Goal: Communication & Community: Answer question/provide support

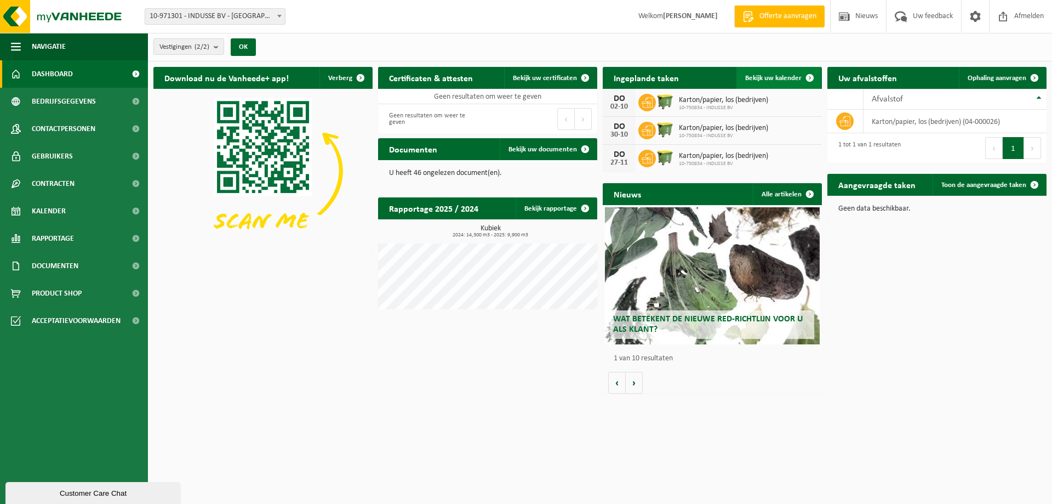
click at [776, 81] on span "Bekijk uw kalender" at bounding box center [773, 78] width 56 height 7
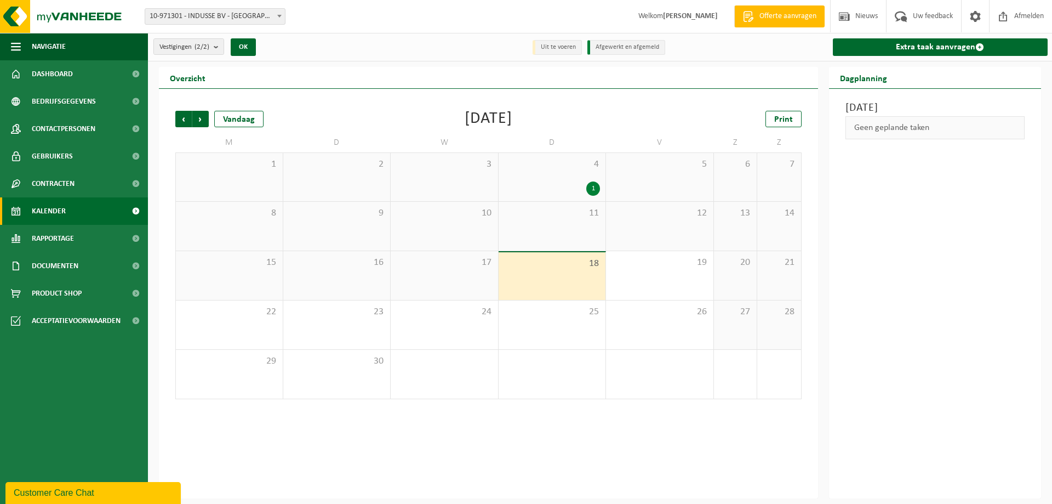
click at [725, 470] on div "Vorige Volgende Vandaag [DATE] Print M D W D V Z Z 1 2 3 4 1 5 6 7 8 9 10 11 12…" at bounding box center [488, 293] width 659 height 409
click at [203, 117] on span "Volgende" at bounding box center [200, 119] width 16 height 16
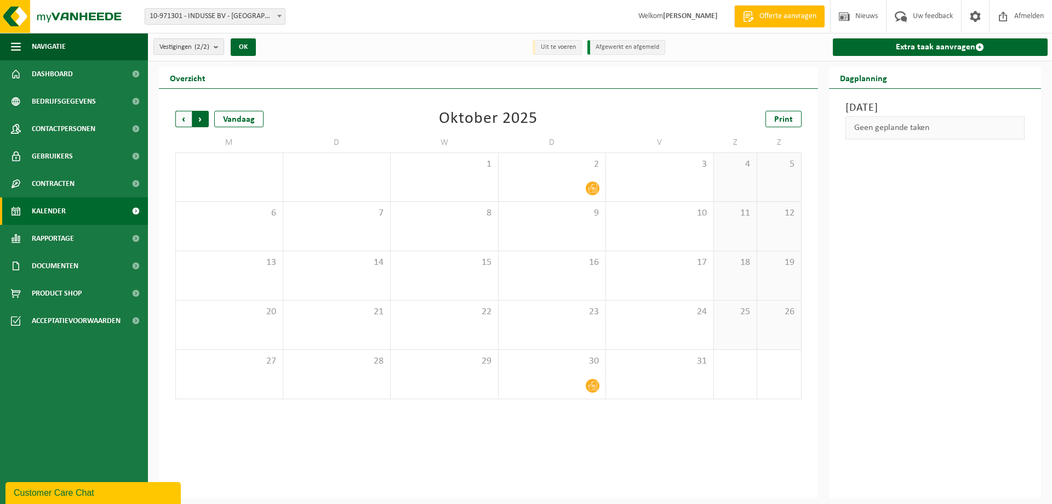
click at [181, 118] on span "Vorige" at bounding box center [183, 119] width 16 height 16
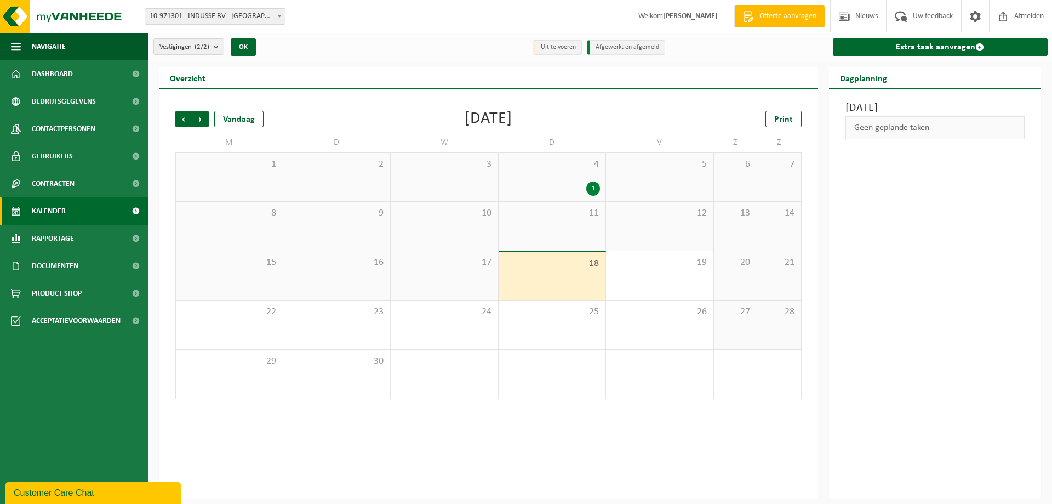
click at [55, 499] on div "Customer Care Chat" at bounding box center [93, 492] width 159 height 13
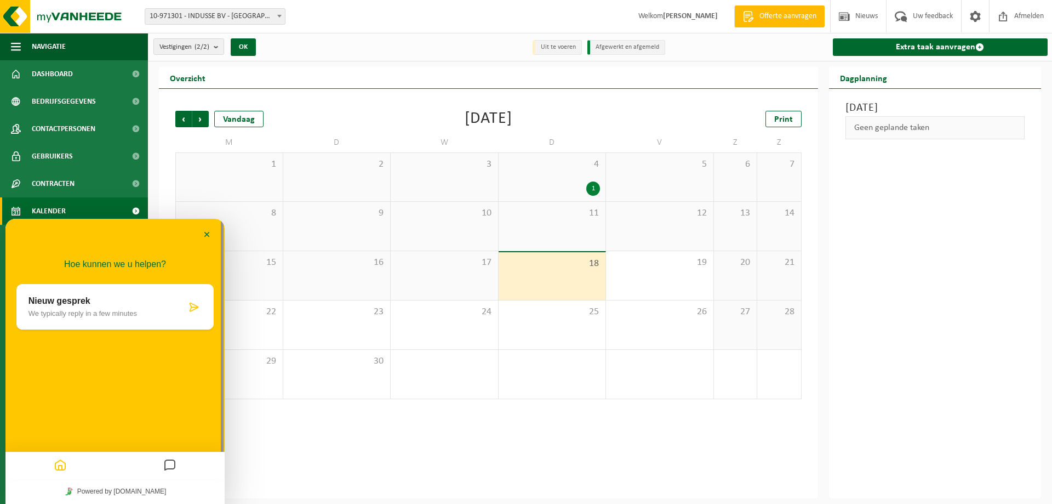
click at [195, 308] on icon at bounding box center [193, 306] width 11 height 11
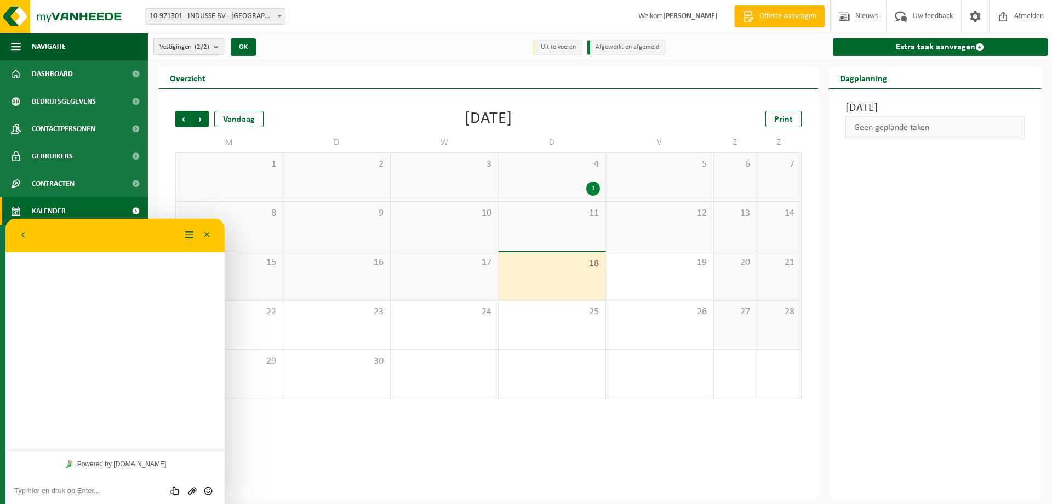
click at [129, 490] on textarea at bounding box center [115, 490] width 202 height 9
type textarea "Beste"
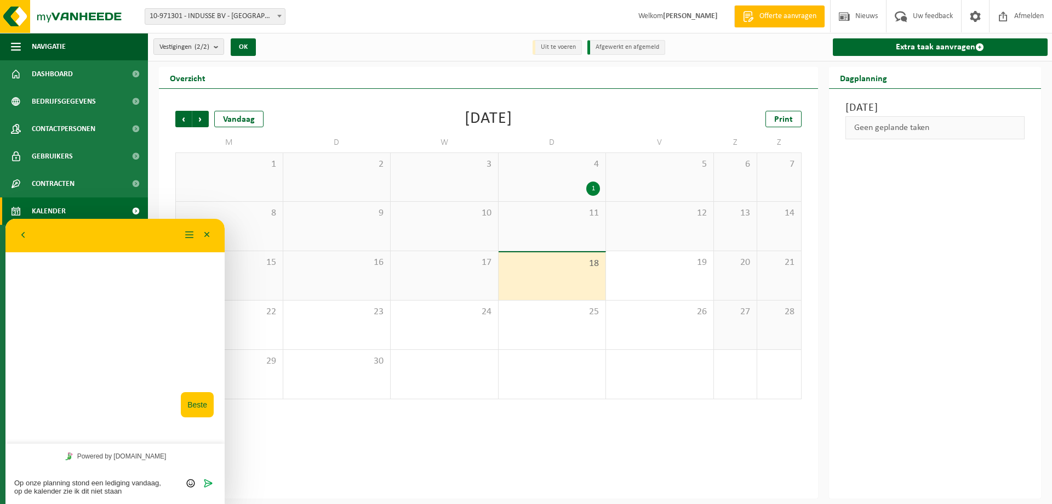
type textarea "Op onze planning stond een lediging vandaag, op de kalender zie ik dit niet sta…"
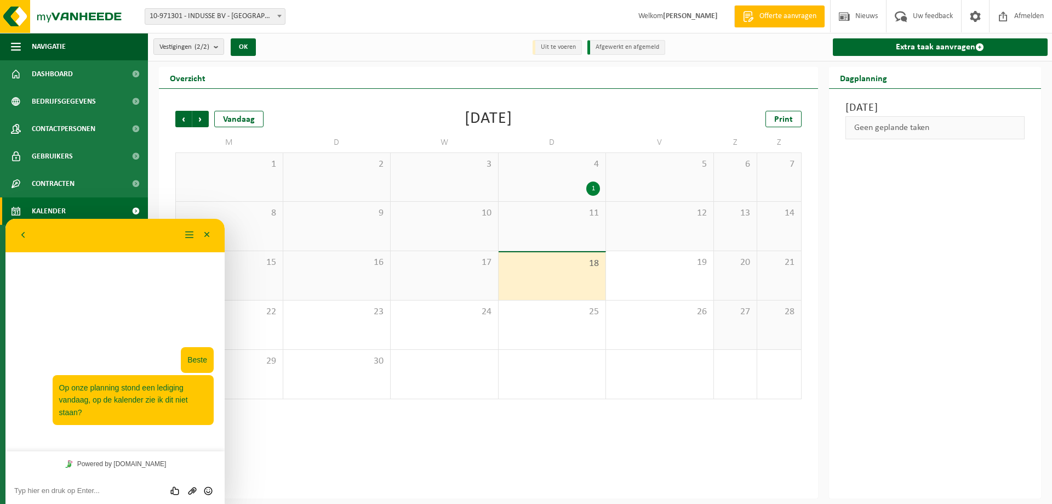
click at [462, 435] on div "Vorige Volgende Vandaag September 2025 Print M D W D V Z Z 1 2 3 4 1 5 6 7 8 9 …" at bounding box center [488, 293] width 659 height 409
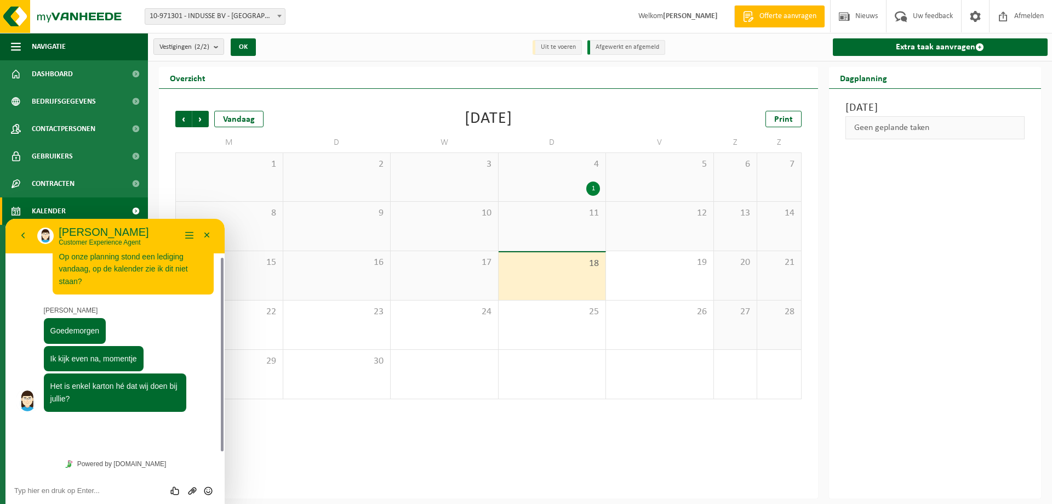
scroll to position [16, 0]
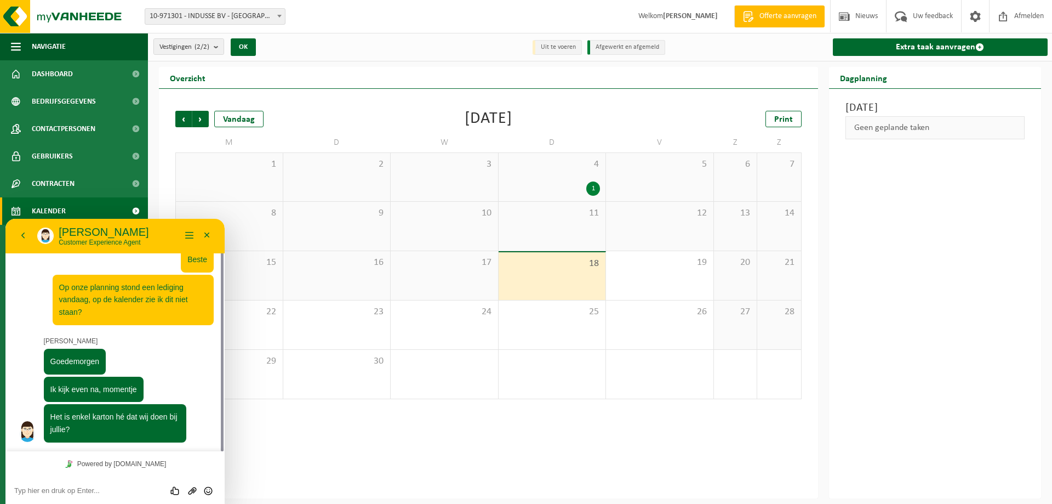
click at [136, 487] on textarea at bounding box center [115, 490] width 202 height 9
type textarea "klopt"
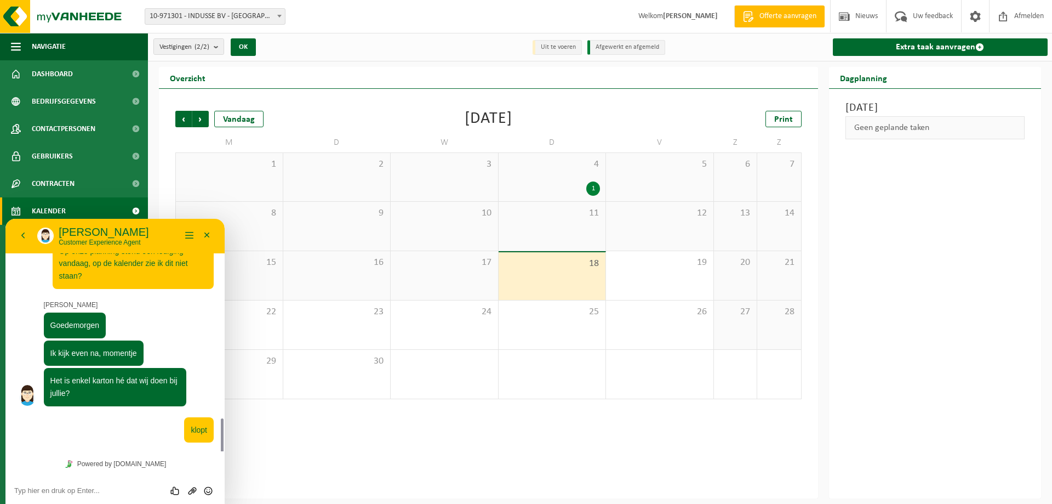
scroll to position [157, 0]
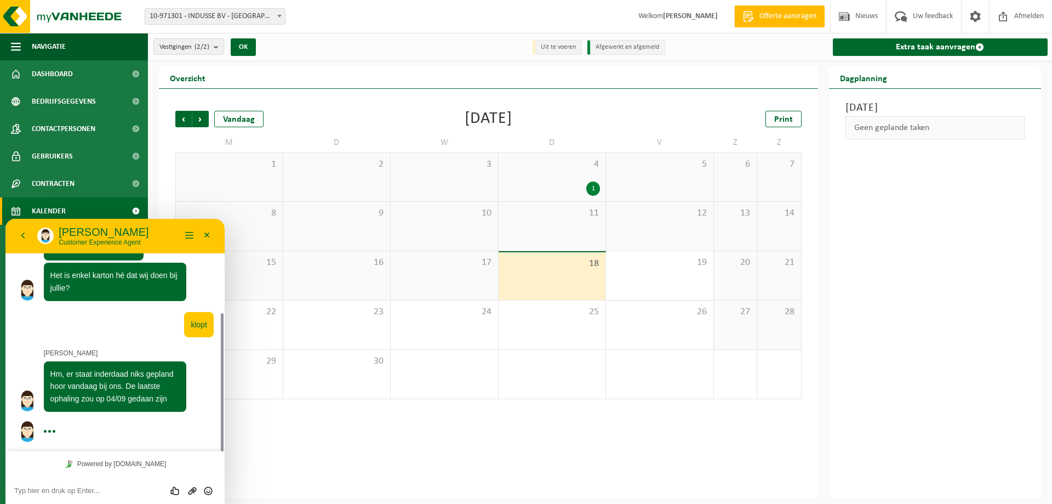
click at [58, 493] on textarea at bounding box center [115, 490] width 202 height 9
type textarea "is 2-wekelijks"
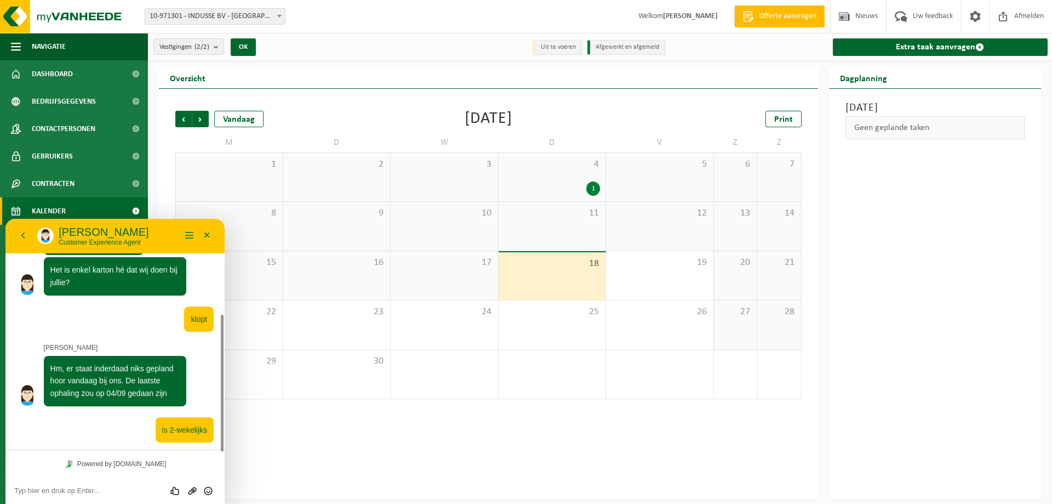
scroll to position [193, 0]
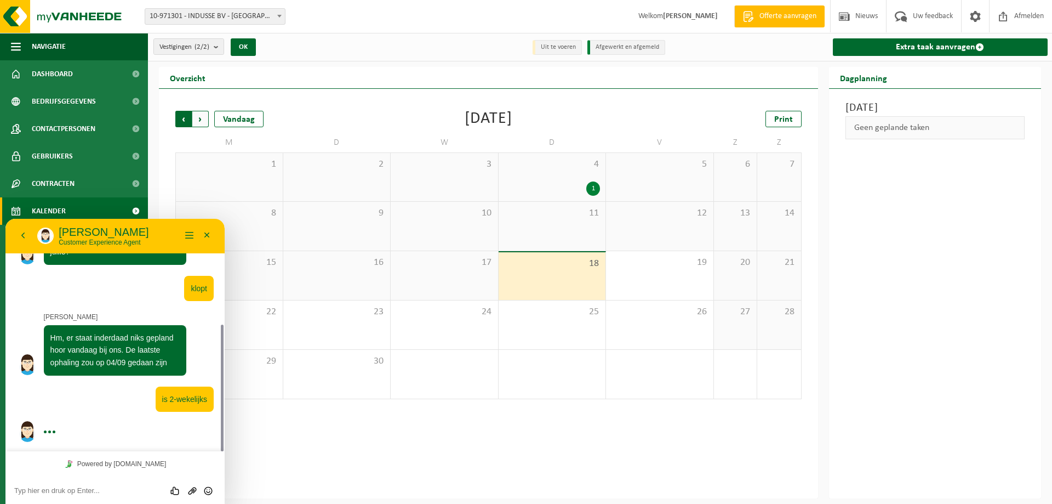
click at [204, 116] on span "Volgende" at bounding box center [200, 119] width 16 height 16
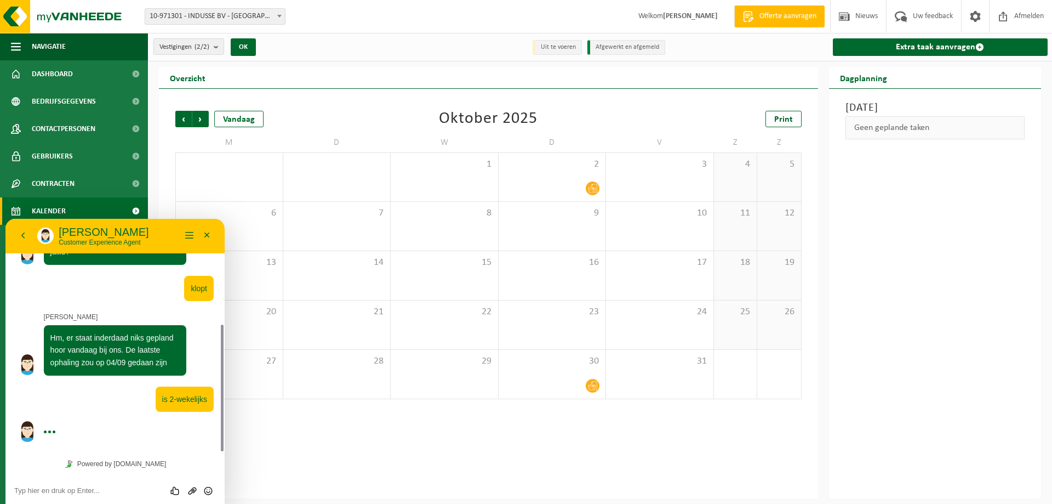
click at [204, 116] on span "Volgende" at bounding box center [200, 119] width 16 height 16
click at [145, 485] on div "Beoordeel deze chat Upload bestand Emoji invoeren" at bounding box center [115, 490] width 202 height 10
click at [95, 495] on div "Beoordeel deze chat Upload bestand Emoji invoeren" at bounding box center [114, 489] width 219 height 27
click at [95, 489] on textarea at bounding box center [115, 490] width 202 height 9
type textarea "o nee idd"
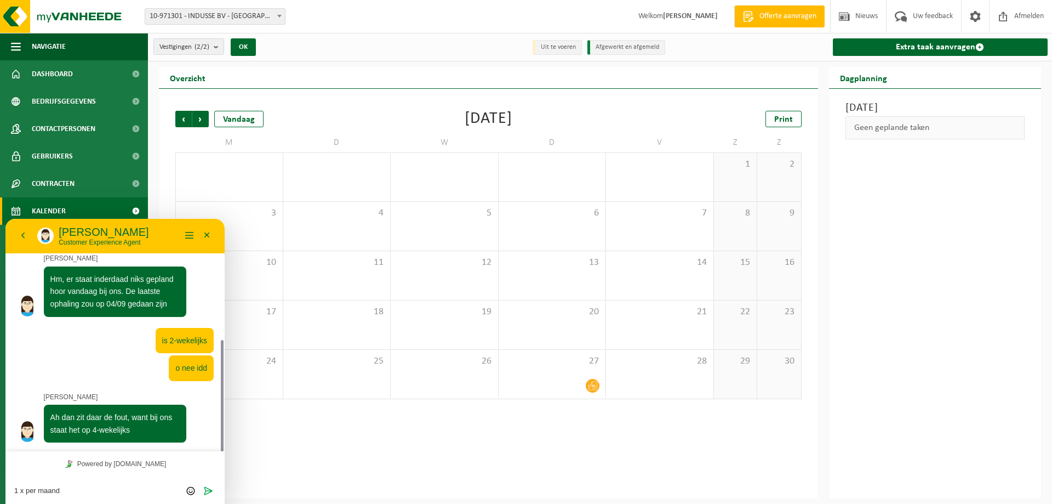
scroll to position [252, 0]
type textarea "1 x per maand zie ik"
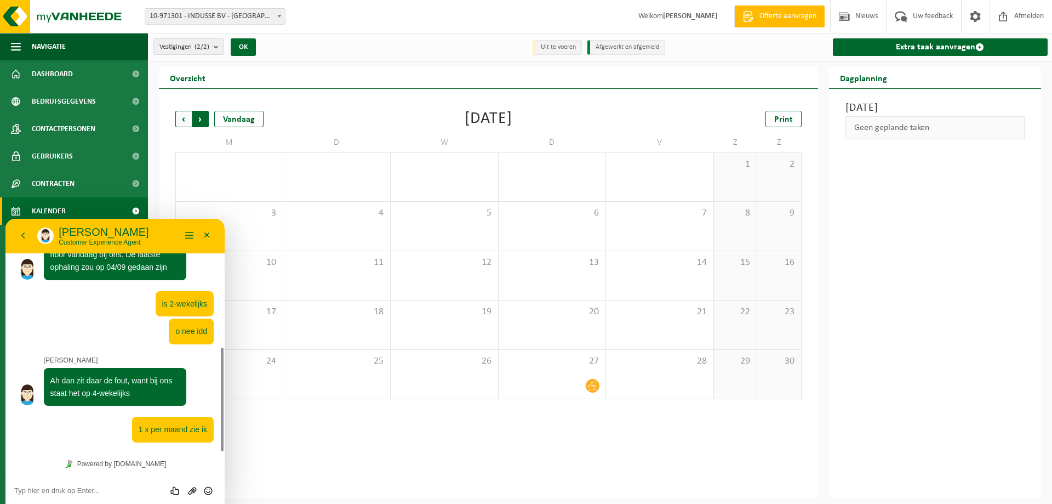
click at [178, 115] on span "Vorige" at bounding box center [183, 119] width 16 height 16
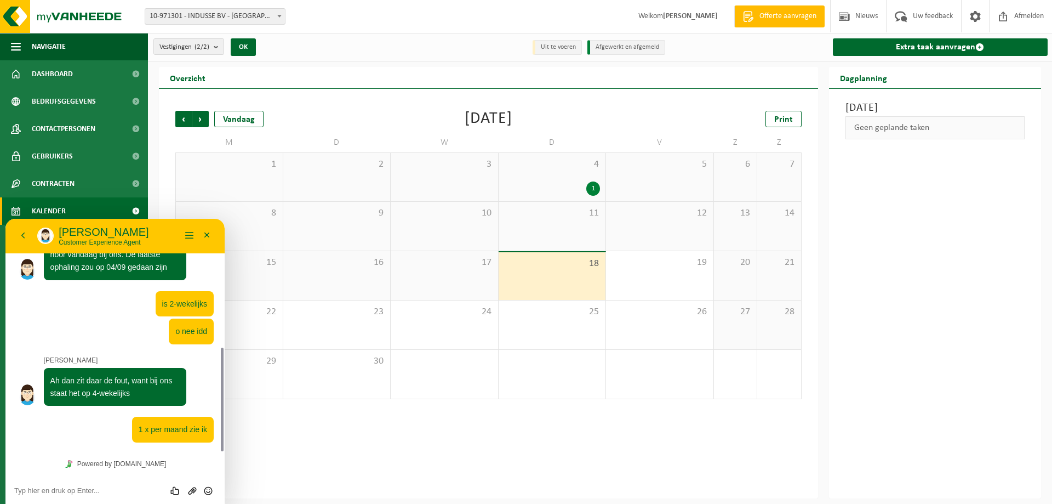
click at [144, 489] on textarea at bounding box center [115, 490] width 202 height 9
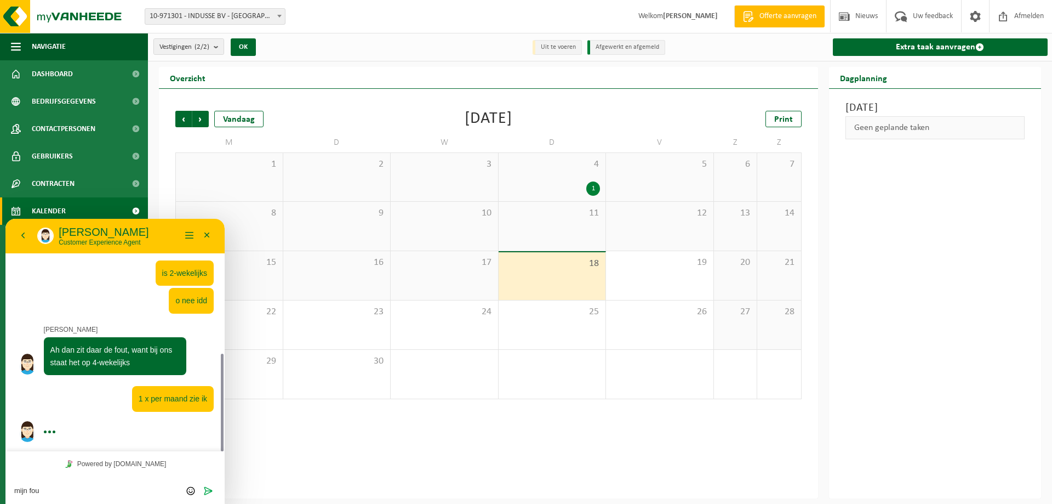
type textarea "mijn fout"
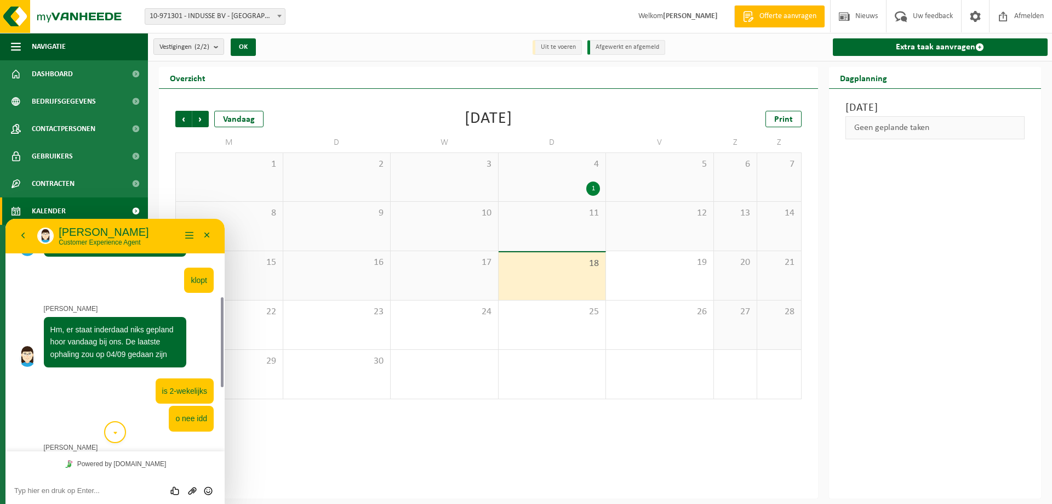
scroll to position [366, 0]
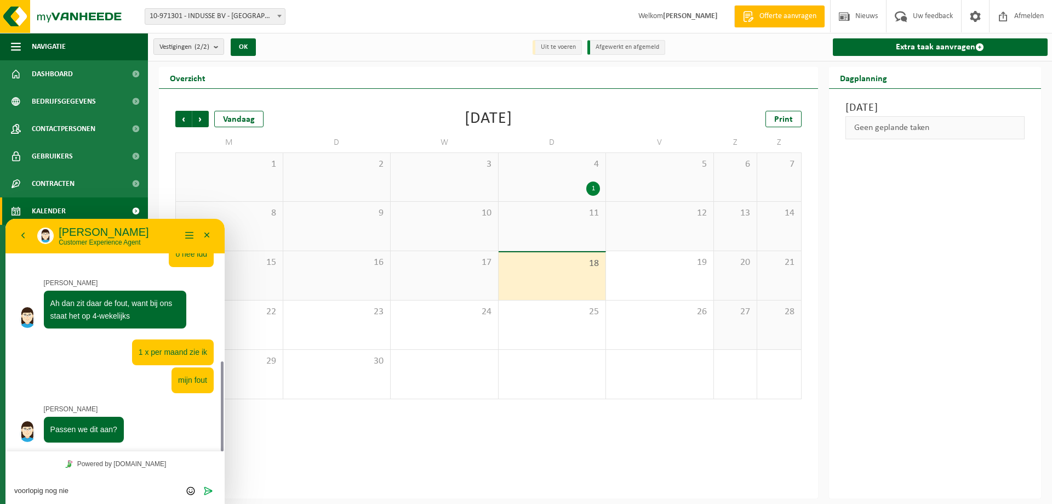
type textarea "voorlopig nog niet"
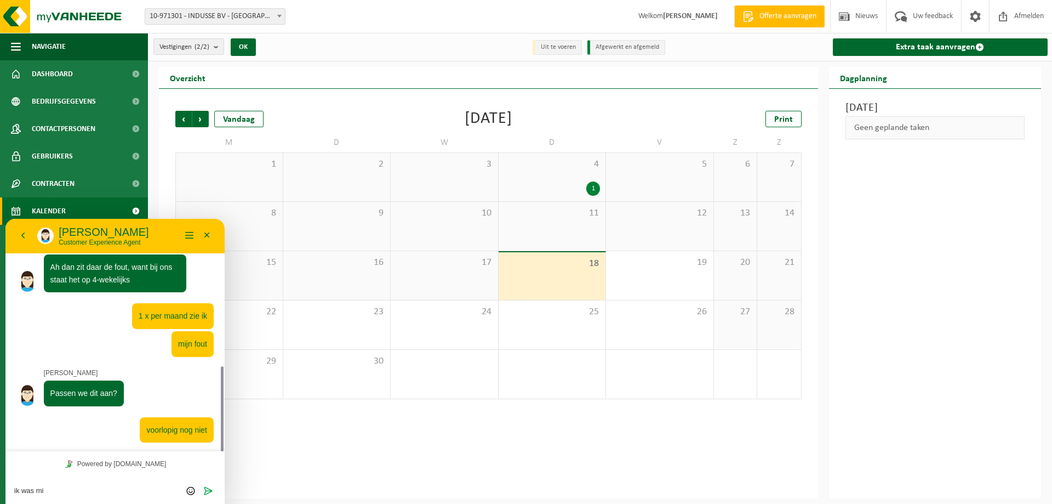
type textarea "ik was mis"
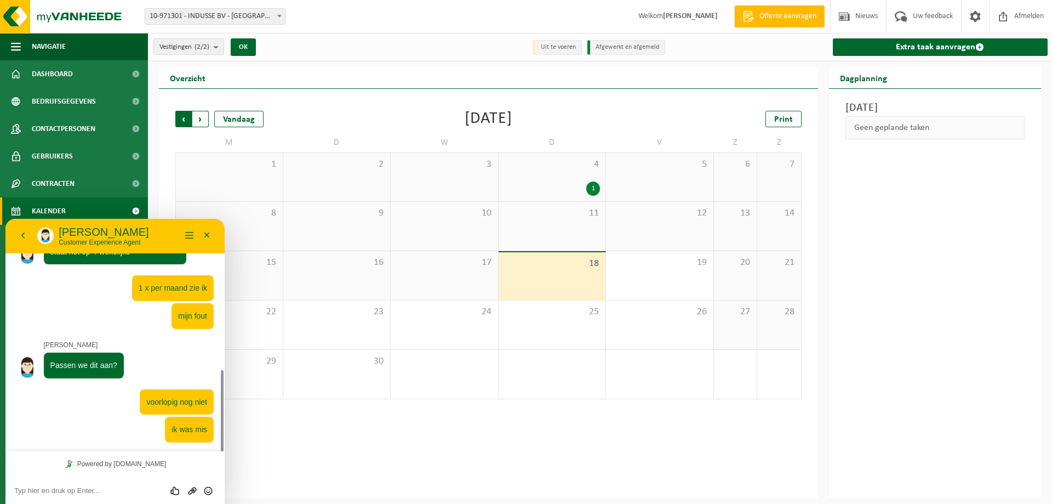
click at [204, 116] on span "Volgende" at bounding box center [200, 119] width 16 height 16
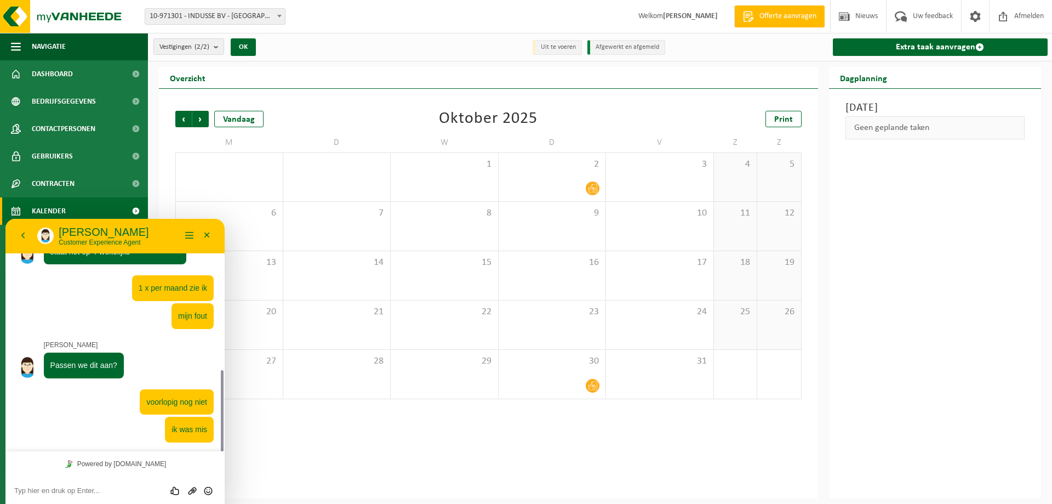
scroll to position [461, 0]
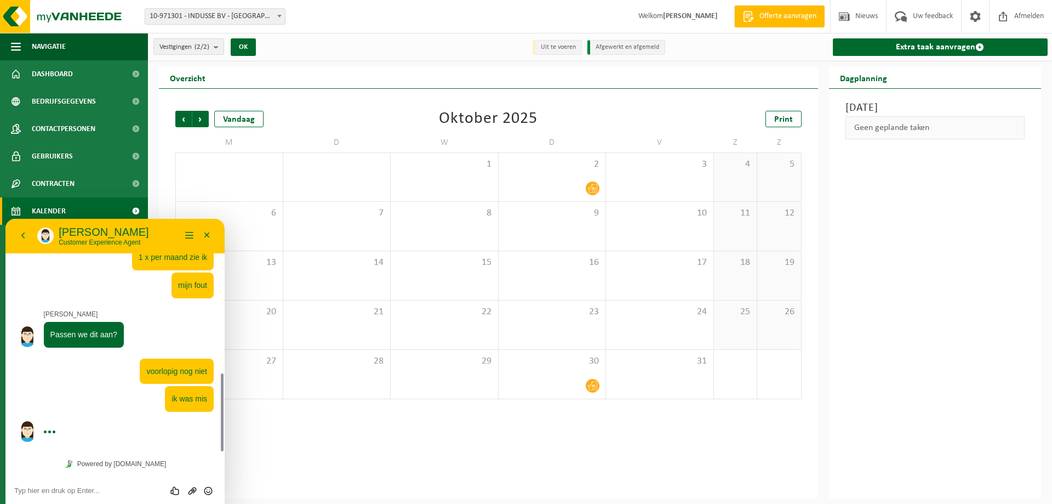
click at [108, 485] on div "Beoordeel deze chat Upload bestand Emoji invoeren" at bounding box center [115, 490] width 202 height 10
click at [99, 488] on textarea at bounding box center [115, 490] width 202 height 9
type textarea "doe de groetjes aan Flore :)"
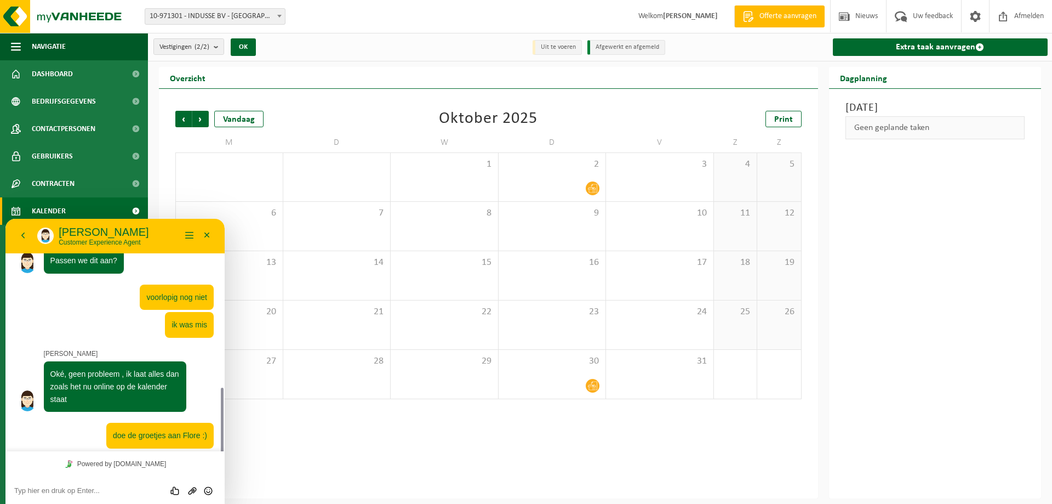
scroll to position [541, 0]
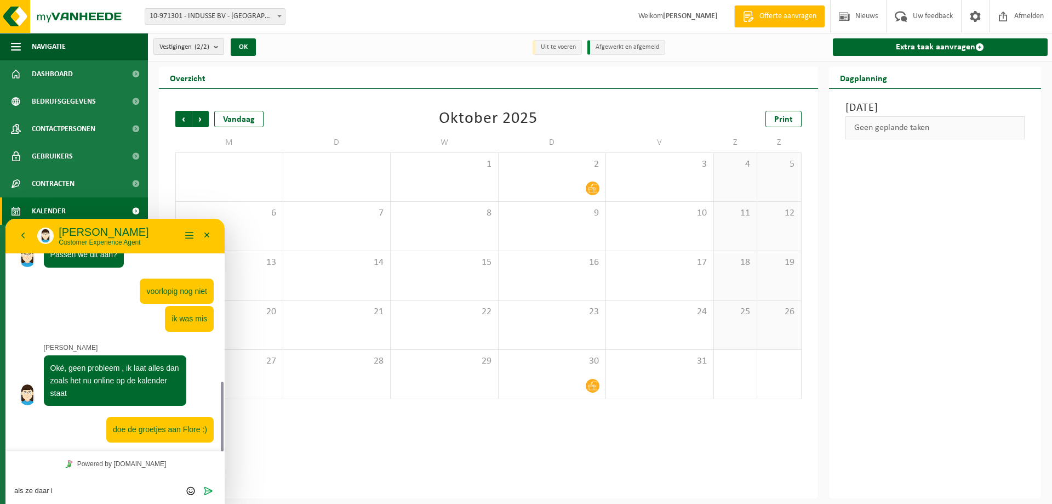
type textarea "als ze daar is"
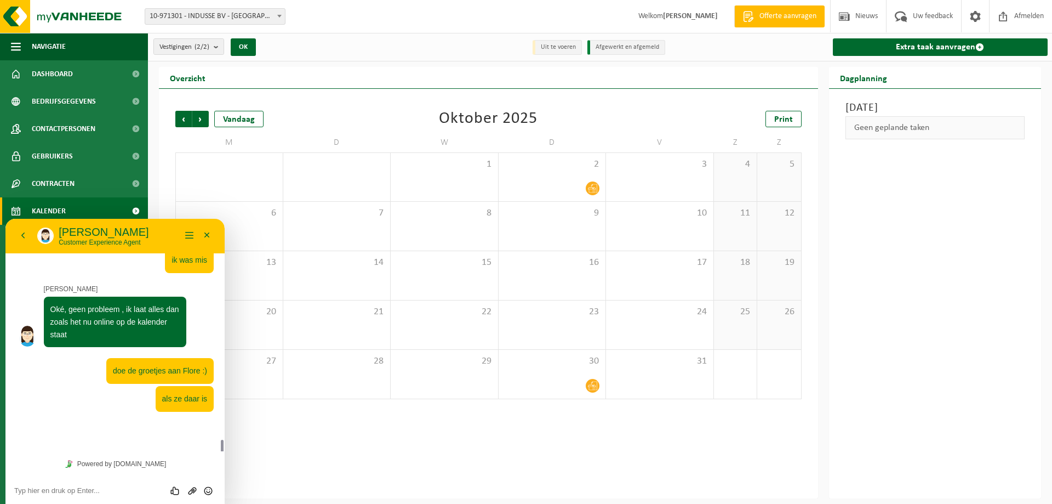
scroll to position [649, 0]
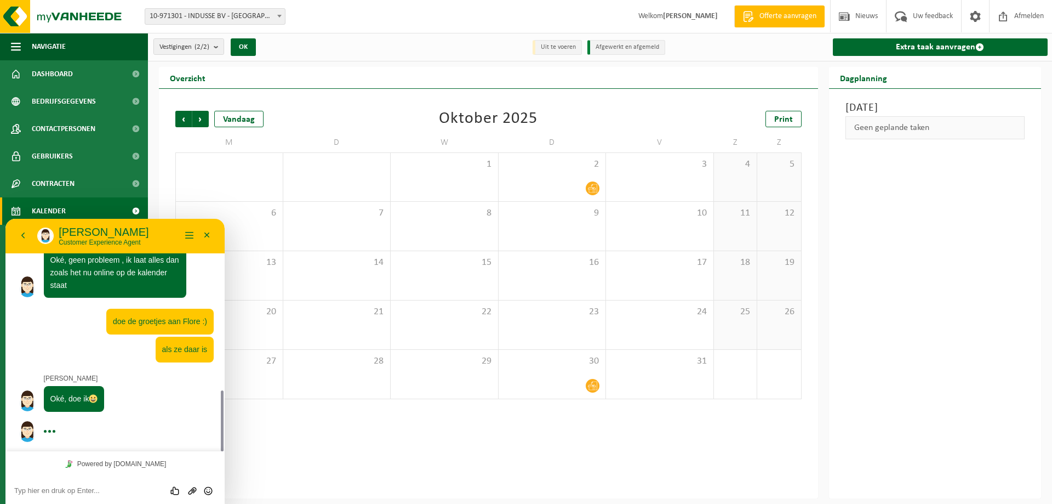
click at [94, 488] on textarea at bounding box center [115, 490] width 202 height 9
type textarea "van Stephanie"
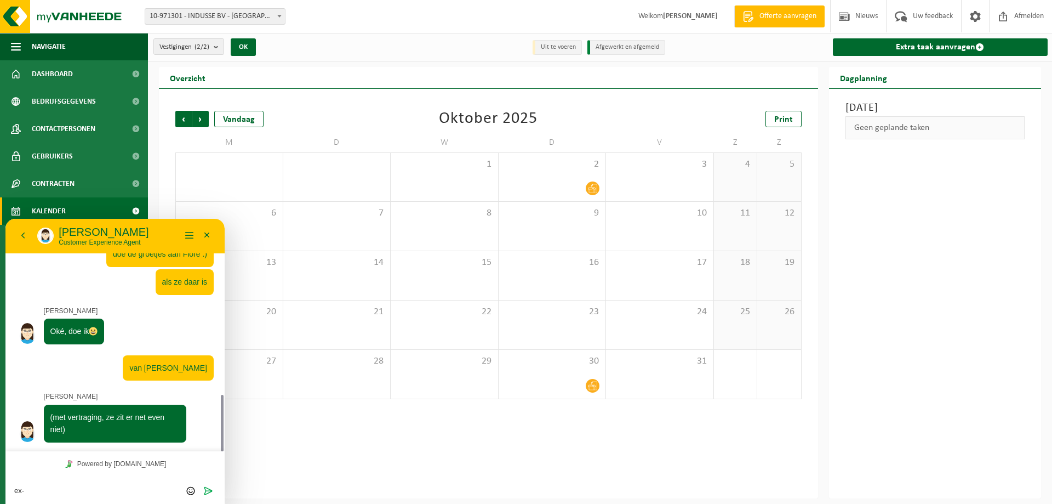
scroll to position [716, 0]
type textarea "ex-collega"
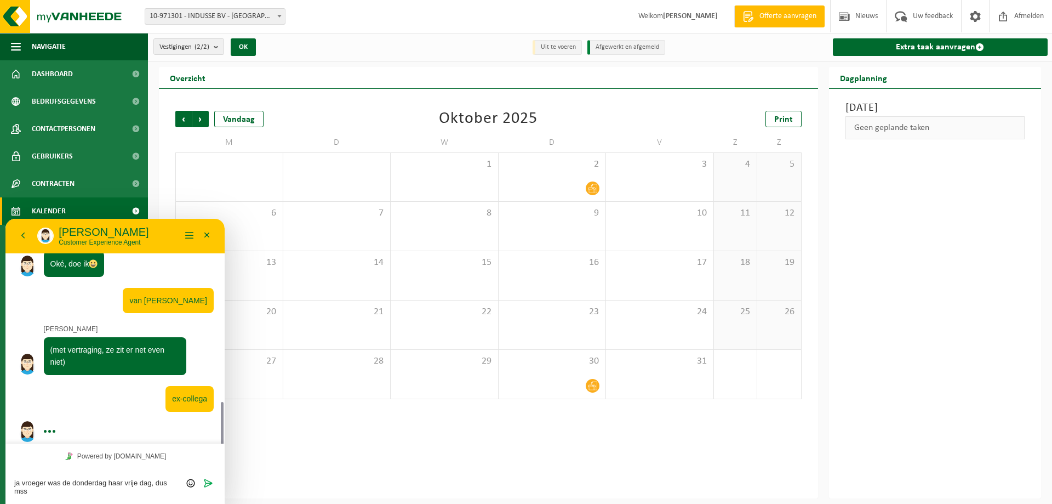
scroll to position [791, 0]
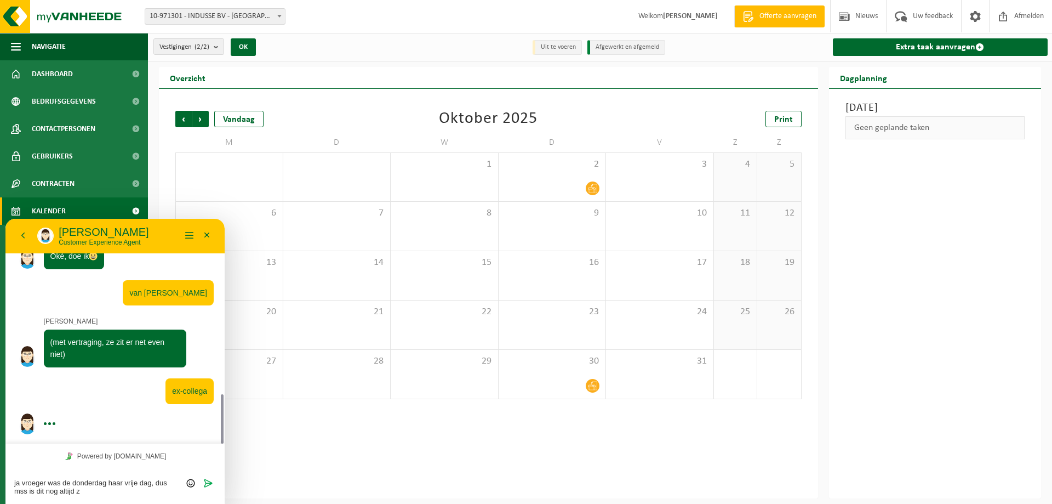
type textarea "ja vroeger was de donderdag haar vrije dag, dus mss is dit nog altijd zo"
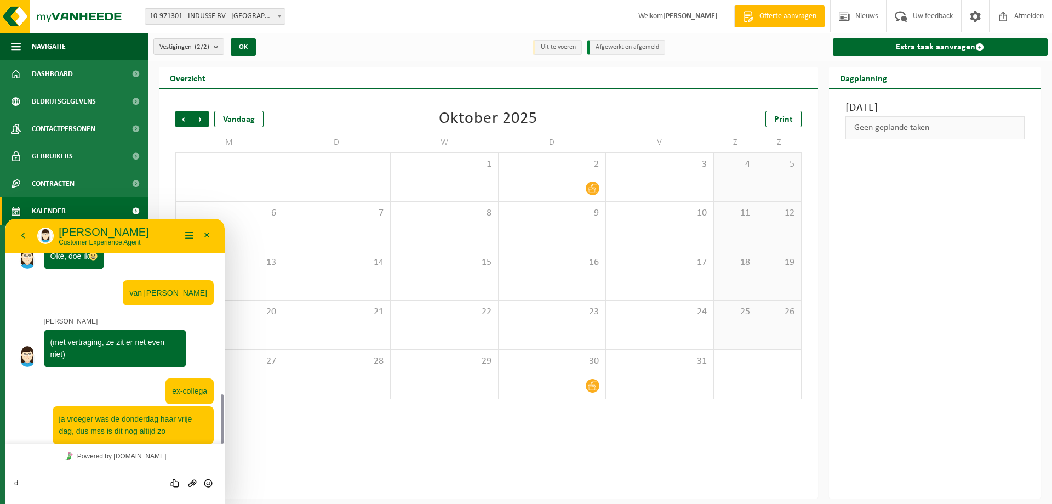
scroll to position [823, 0]
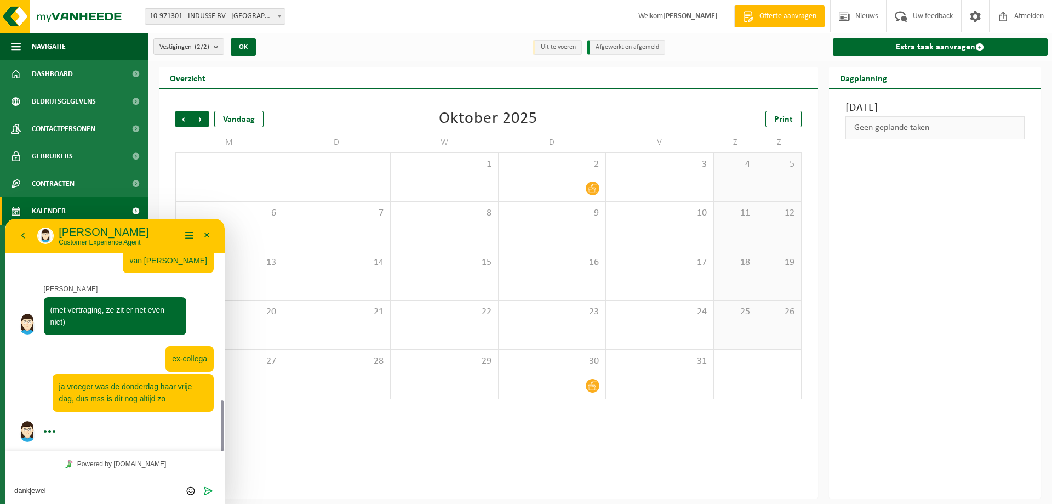
type textarea "dankjewel!"
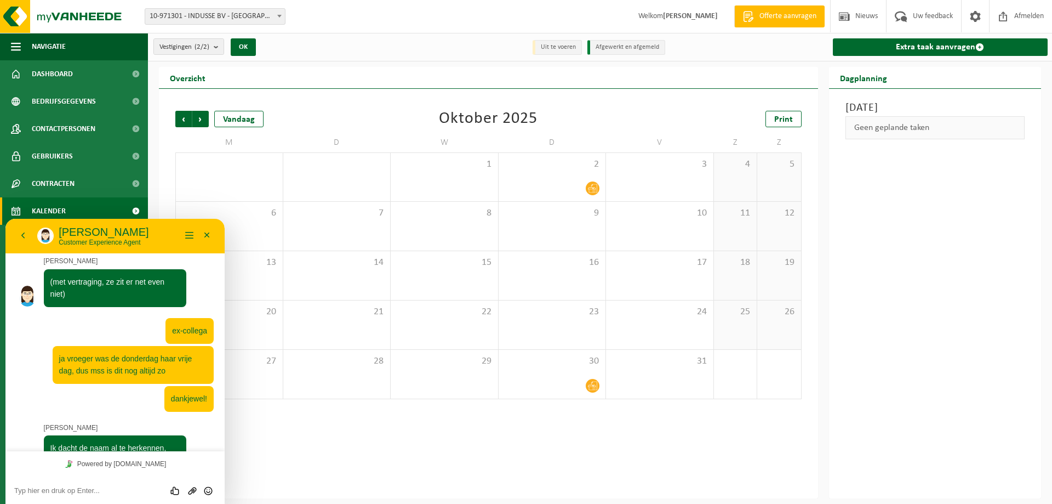
scroll to position [925, 0]
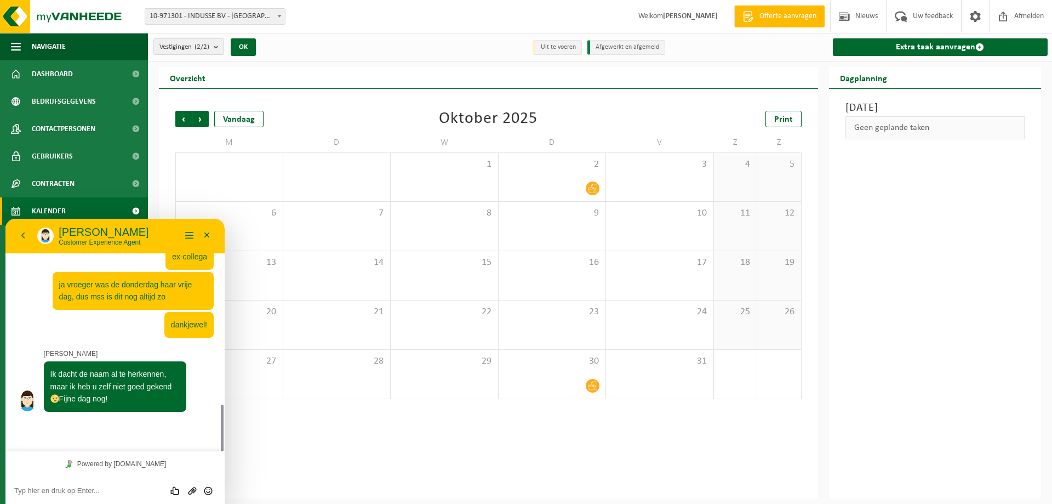
click at [67, 487] on textarea at bounding box center [115, 490] width 202 height 9
click at [209, 489] on icon "Emoji invoeren" at bounding box center [208, 490] width 10 height 10
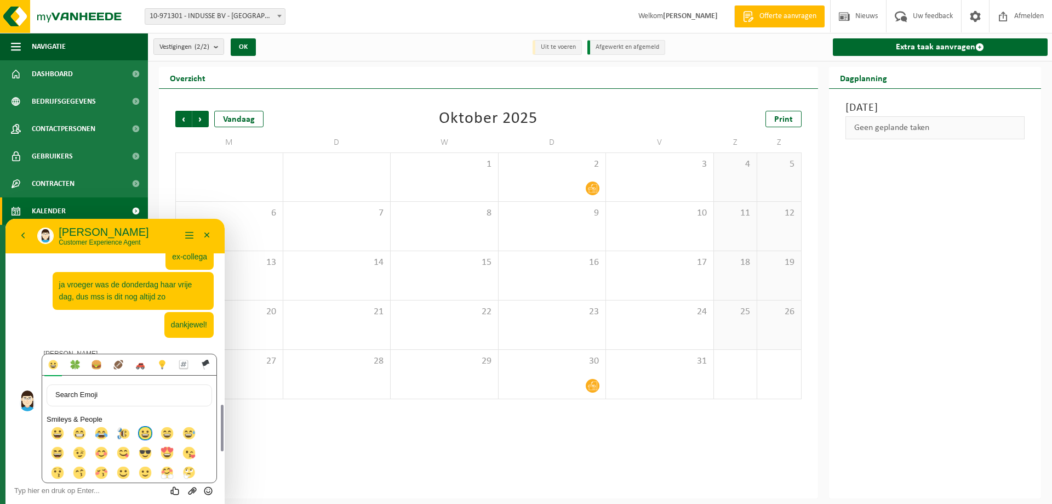
click at [144, 434] on img at bounding box center [145, 432] width 13 height 13
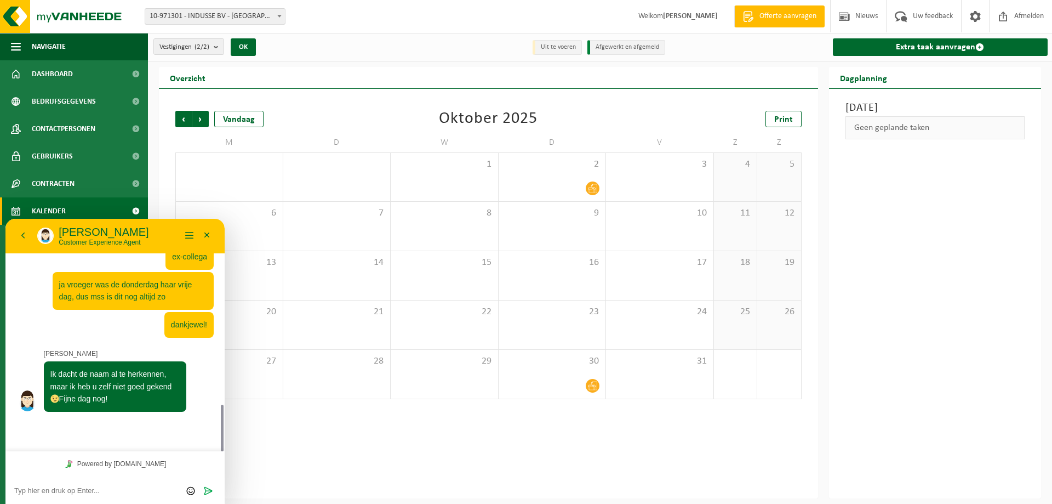
scroll to position [1, 0]
type textarea "😃"
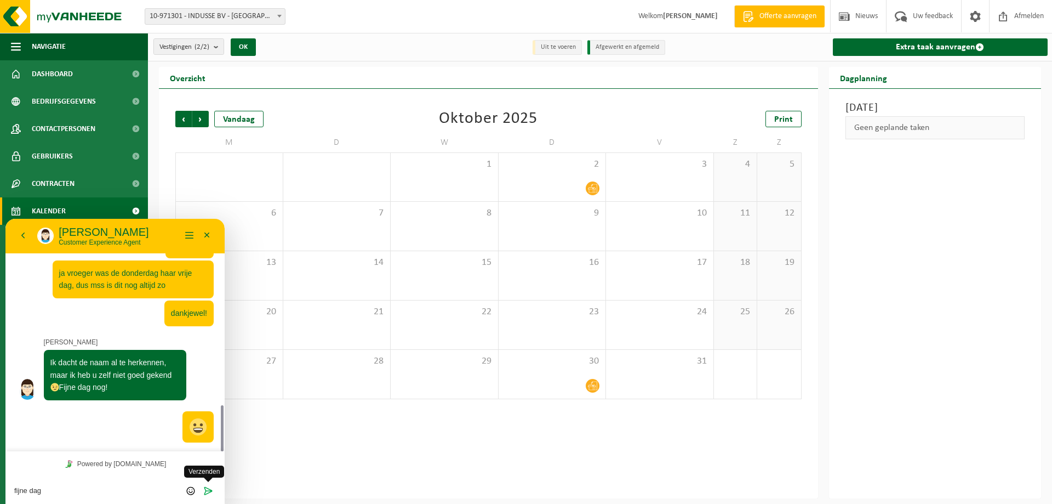
type textarea "fijne dag"
click at [208, 488] on icon "Verzenden" at bounding box center [208, 490] width 10 height 10
